Goal: Task Accomplishment & Management: Complete application form

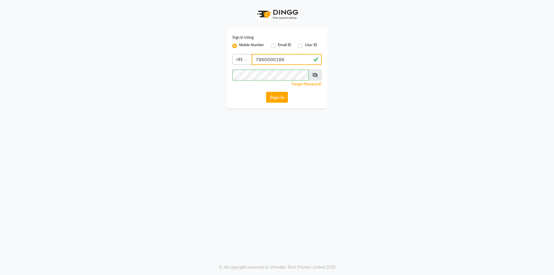
click at [291, 60] on input "7860000186" at bounding box center [287, 59] width 70 height 11
type input "7860000795"
click at [277, 96] on button "Sign In" at bounding box center [277, 97] width 22 height 11
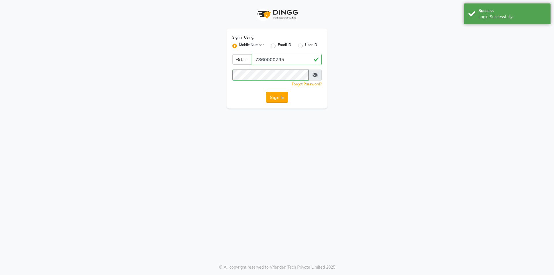
select select "service"
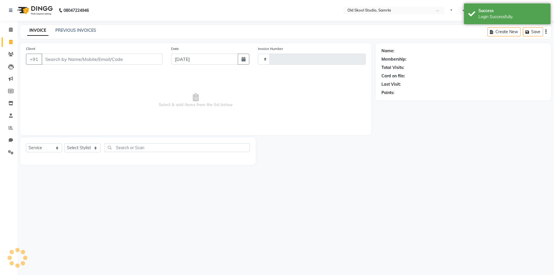
type input "0349"
select select "en"
select select "8041"
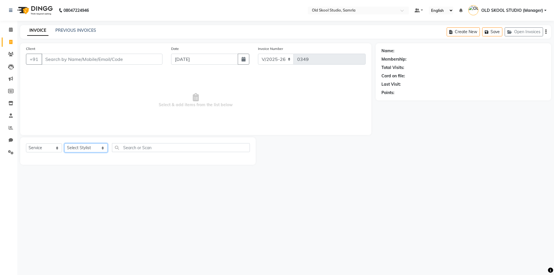
click at [97, 147] on select "Select Stylist [PERSON_NAME] kiran [PERSON_NAME] [PERSON_NAME] OLD SKOOL STUDIO…" at bounding box center [85, 147] width 43 height 9
select select "84326"
click at [64, 143] on select "Select Stylist [PERSON_NAME] kiran [PERSON_NAME] [PERSON_NAME] OLD SKOOL STUDIO…" at bounding box center [85, 147] width 43 height 9
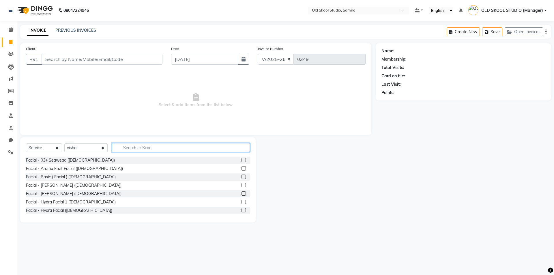
click at [131, 147] on input "text" at bounding box center [181, 147] width 138 height 9
click at [89, 59] on input "Client" at bounding box center [102, 59] width 121 height 11
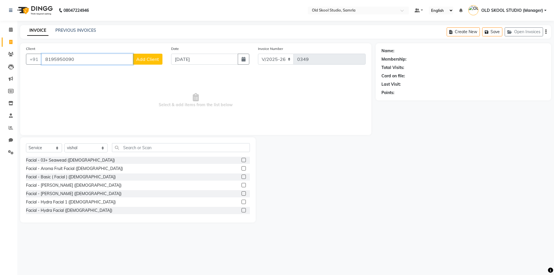
type input "8195950090"
click at [208, 148] on input "text" at bounding box center [181, 147] width 138 height 9
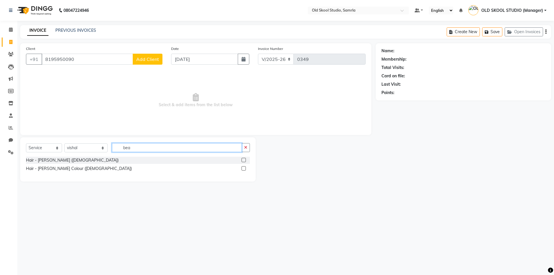
type input "bea"
click at [243, 159] on label at bounding box center [244, 160] width 4 height 4
click at [243, 159] on input "checkbox" at bounding box center [244, 160] width 4 height 4
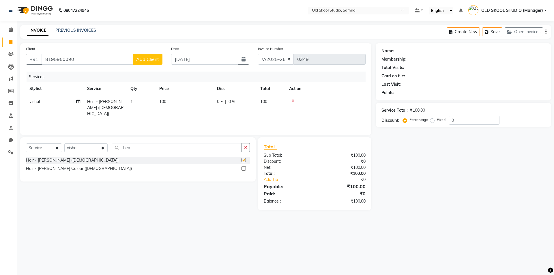
checkbox input "false"
click at [47, 59] on input "8195950090" at bounding box center [88, 59] width 92 height 11
drag, startPoint x: 44, startPoint y: 59, endPoint x: 79, endPoint y: 58, distance: 34.9
click at [79, 58] on input "8195950090" at bounding box center [88, 59] width 92 height 11
click at [140, 60] on span "Add Client" at bounding box center [147, 59] width 23 height 6
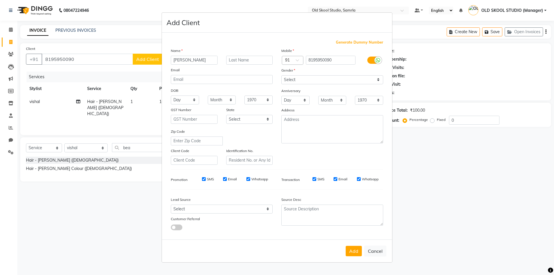
type input "[PERSON_NAME]"
click at [371, 80] on select "Select [DEMOGRAPHIC_DATA] [DEMOGRAPHIC_DATA] Other Prefer Not To Say" at bounding box center [332, 79] width 102 height 9
select select "[DEMOGRAPHIC_DATA]"
click at [281, 75] on select "Select [DEMOGRAPHIC_DATA] [DEMOGRAPHIC_DATA] Other Prefer Not To Say" at bounding box center [332, 79] width 102 height 9
click at [354, 253] on button "Add" at bounding box center [354, 251] width 16 height 10
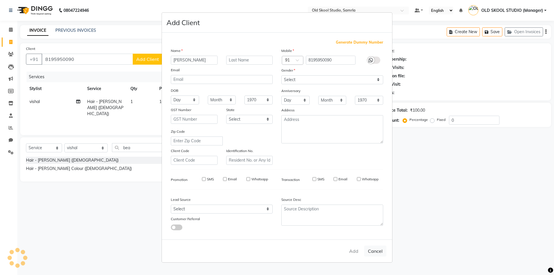
select select
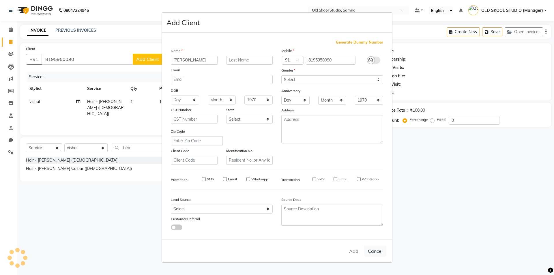
select select
checkbox input "false"
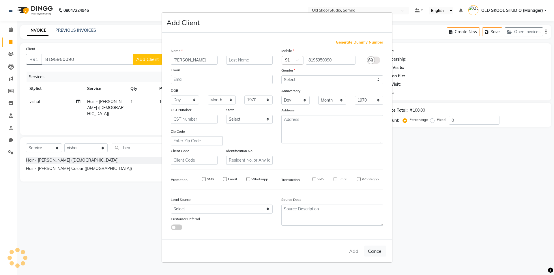
checkbox input "false"
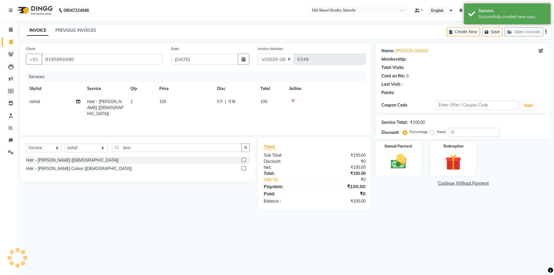
select select "1: Object"
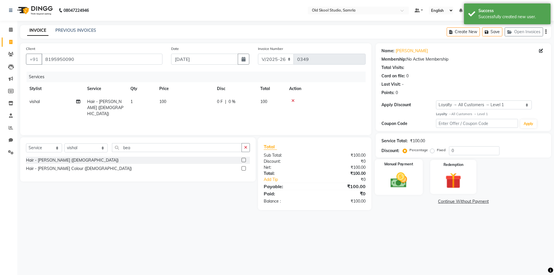
click at [386, 184] on img at bounding box center [398, 180] width 27 height 19
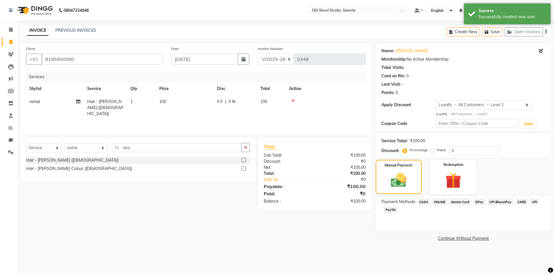
click at [435, 202] on span "ONLINE" at bounding box center [439, 202] width 15 height 7
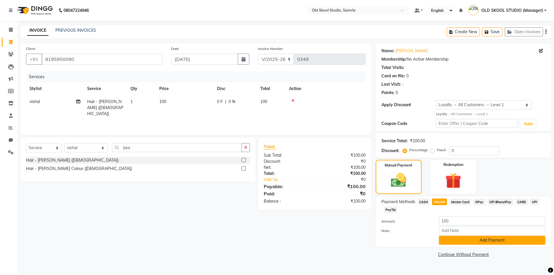
click at [446, 243] on button "Add Payment" at bounding box center [492, 240] width 107 height 9
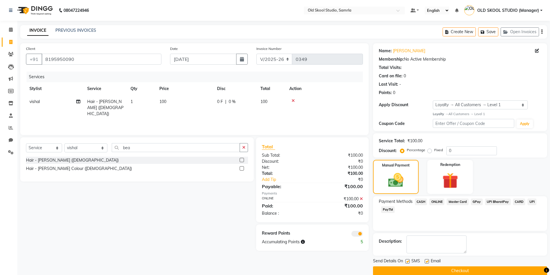
click at [441, 271] on button "Checkout" at bounding box center [460, 270] width 174 height 9
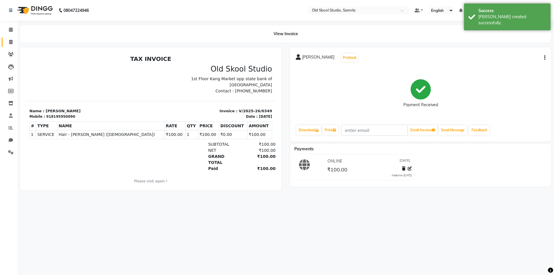
click at [7, 38] on link "Invoice" at bounding box center [9, 43] width 14 height 10
select select "service"
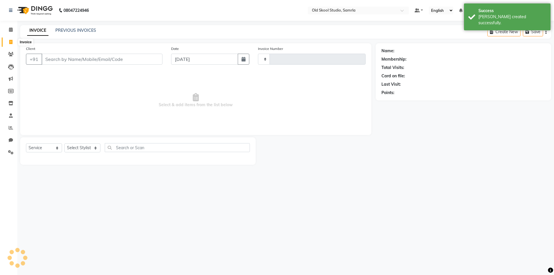
click at [9, 42] on icon at bounding box center [10, 42] width 3 height 4
select select "service"
type input "0350"
select select "8041"
